Goal: Information Seeking & Learning: Learn about a topic

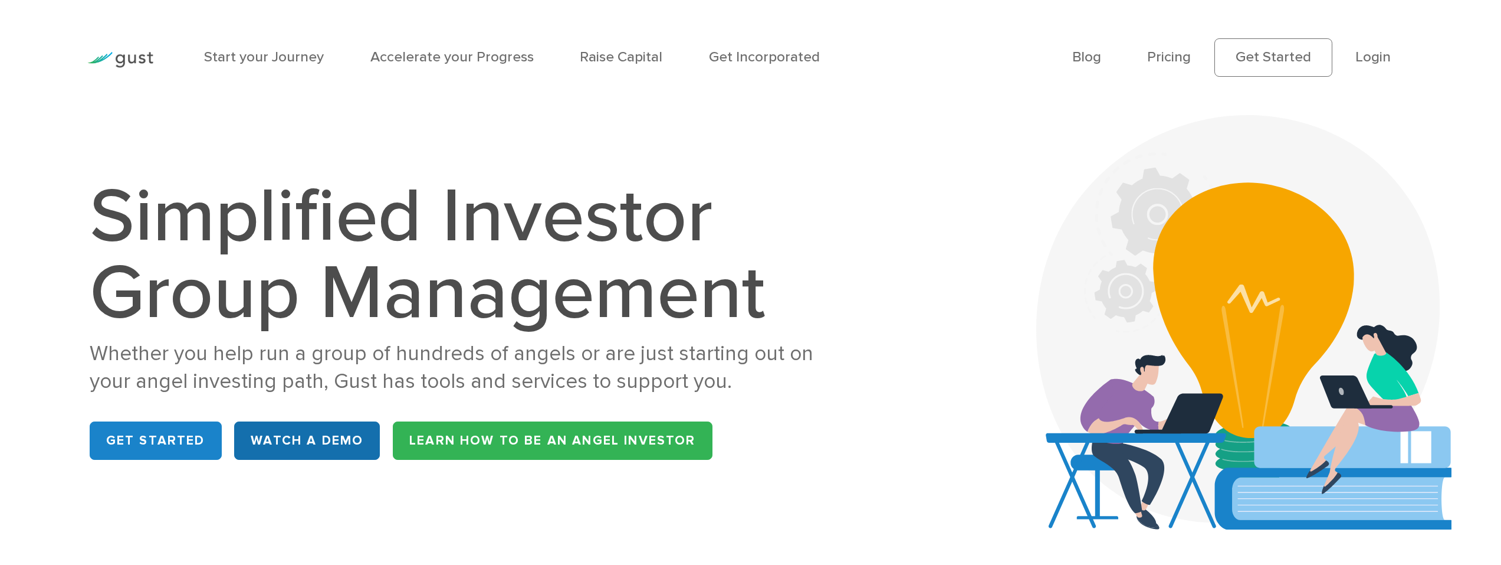
click at [327, 446] on link "WATCH A DEMO" at bounding box center [307, 440] width 146 height 38
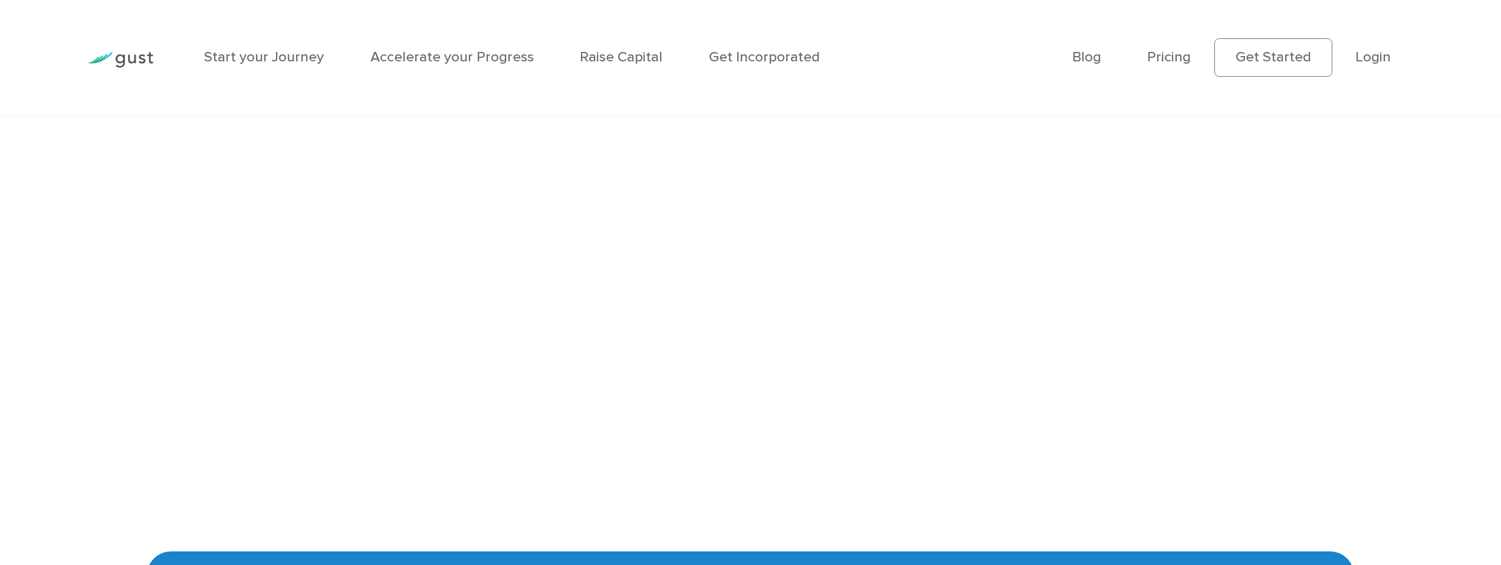
scroll to position [3152, 0]
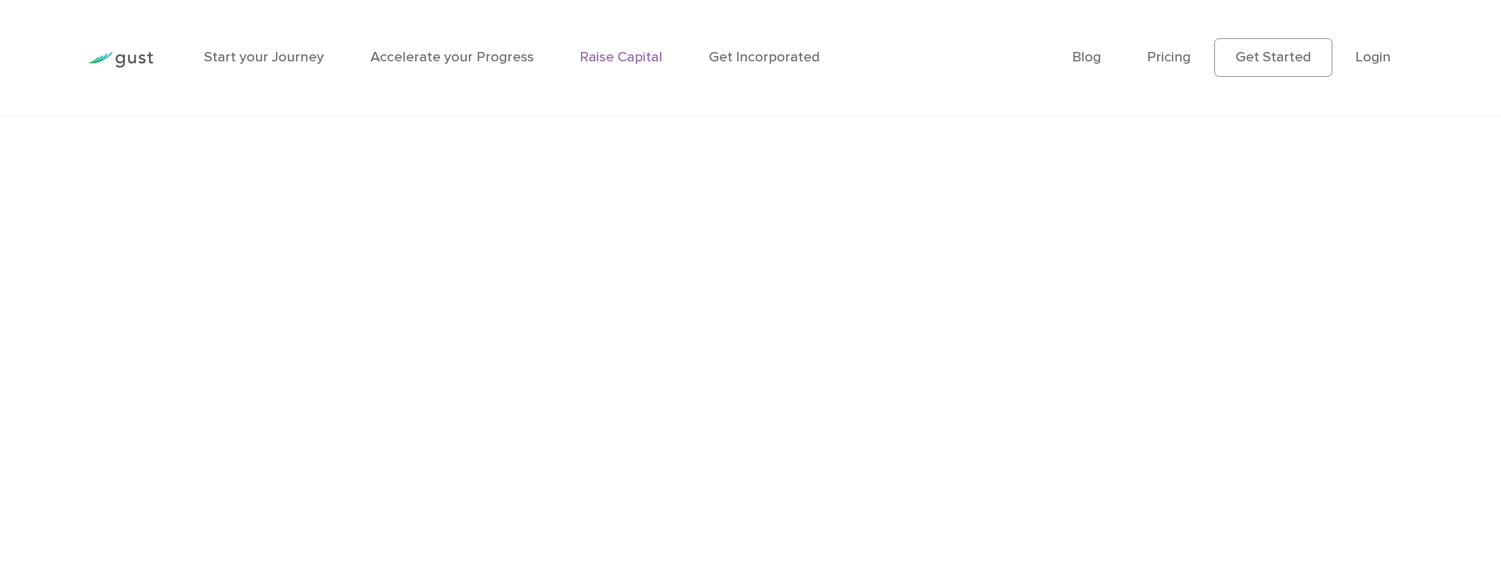
click at [603, 64] on link "Raise Capital" at bounding box center [621, 56] width 83 height 17
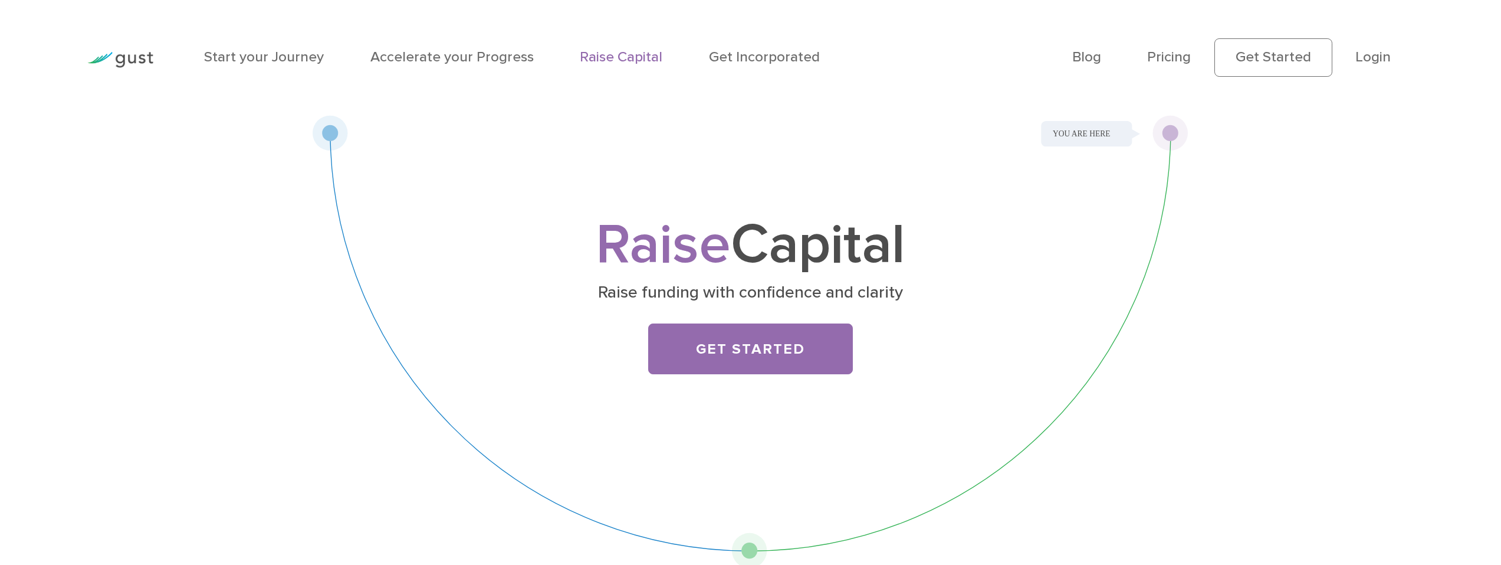
click at [1169, 47] on li "Pricing" at bounding box center [1169, 58] width 44 height 22
click at [1169, 57] on link "Pricing" at bounding box center [1169, 56] width 44 height 17
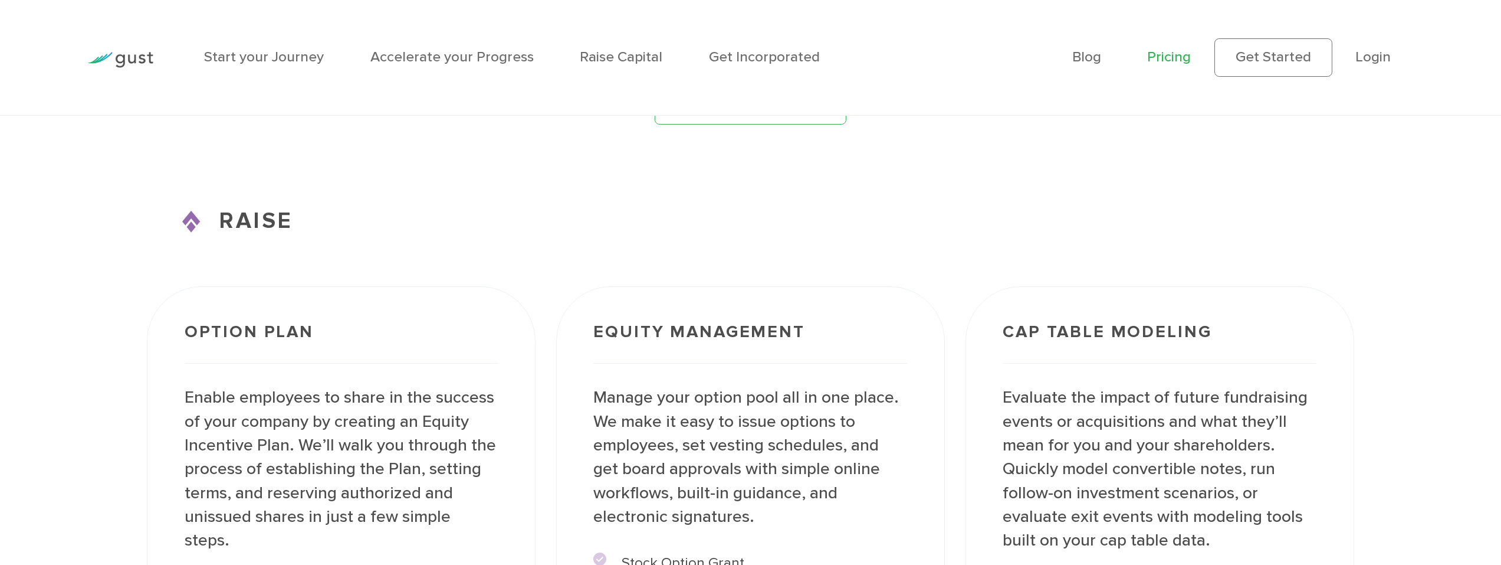
scroll to position [2713, 0]
